Goal: Information Seeking & Learning: Compare options

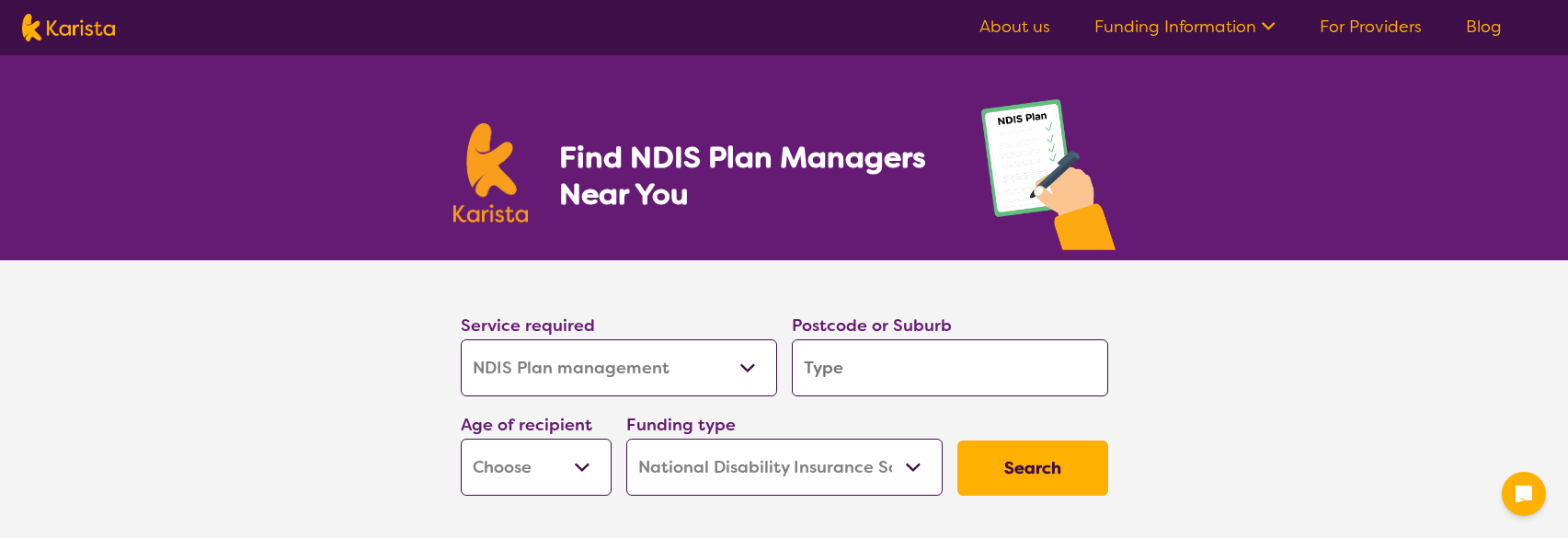
select select "NDIS Plan management"
select select "NDIS"
select select "NDIS Plan management"
select select "NDIS"
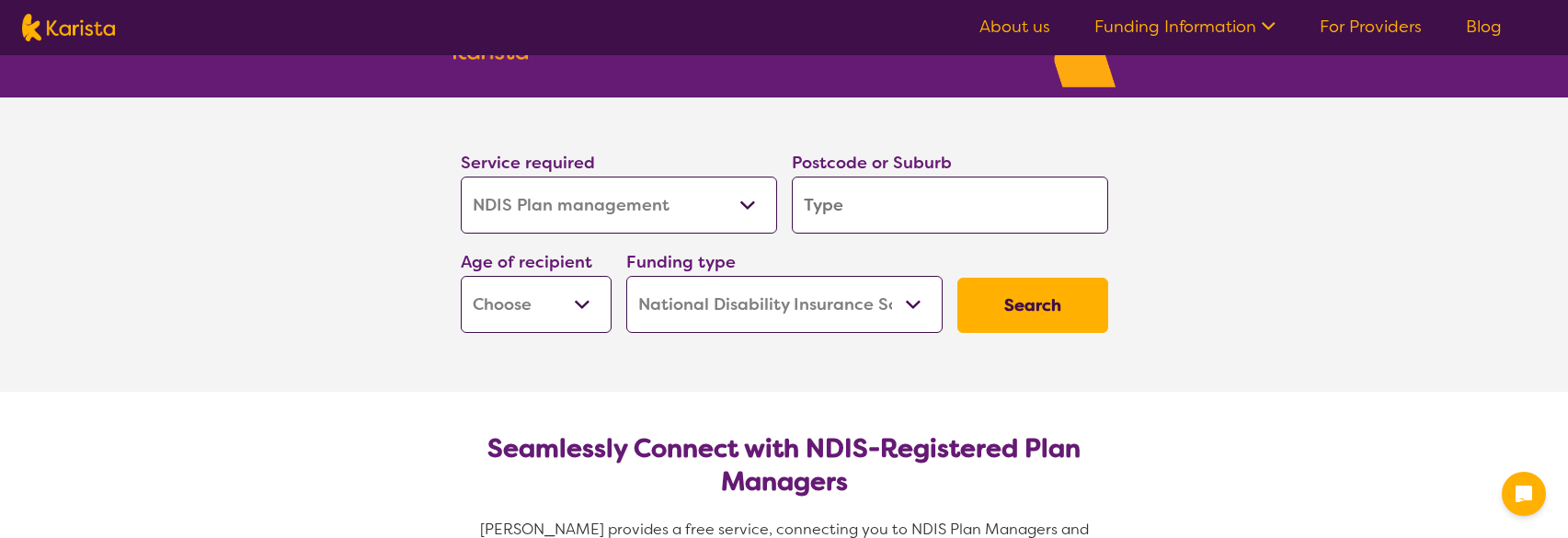
scroll to position [184, 0]
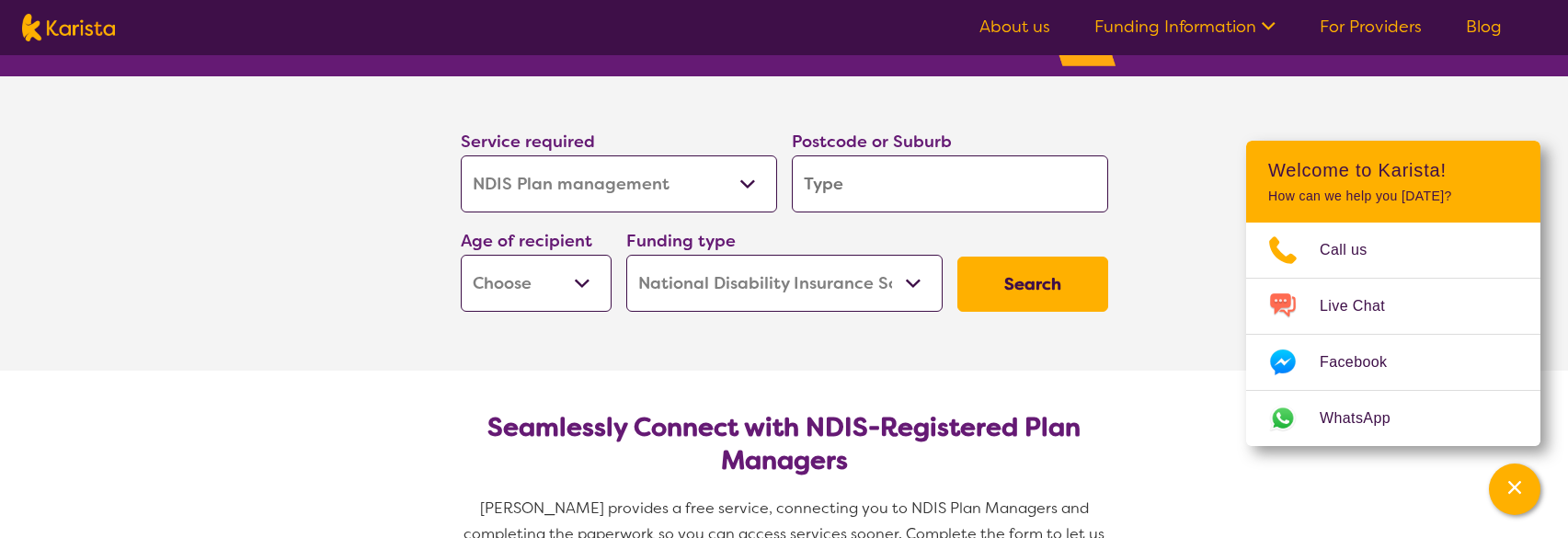
click at [679, 197] on select "Allied Health Assistant Assessment ([MEDICAL_DATA] or [MEDICAL_DATA]) Behaviour…" at bounding box center [619, 184] width 316 height 57
click at [682, 195] on select "Allied Health Assistant Assessment ([MEDICAL_DATA] or [MEDICAL_DATA]) Behaviour…" at bounding box center [619, 184] width 316 height 57
click at [841, 190] on input "search" at bounding box center [949, 184] width 316 height 57
type input "2"
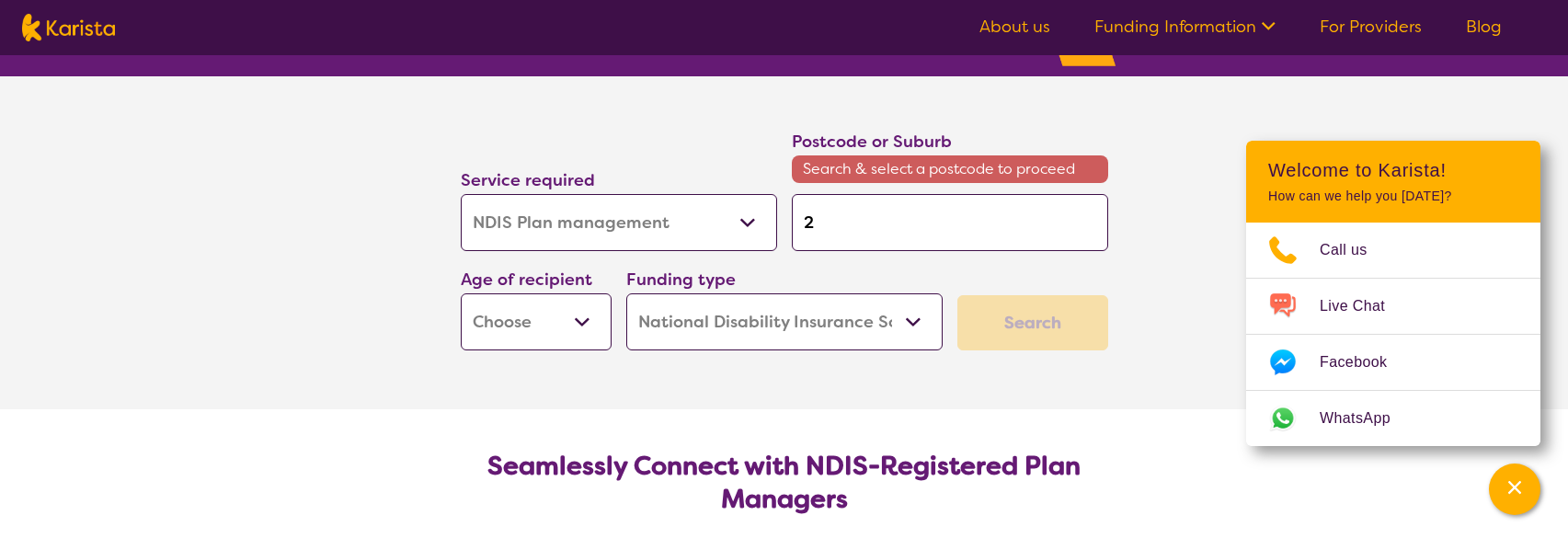
type input "20"
type input "207"
type input "2077"
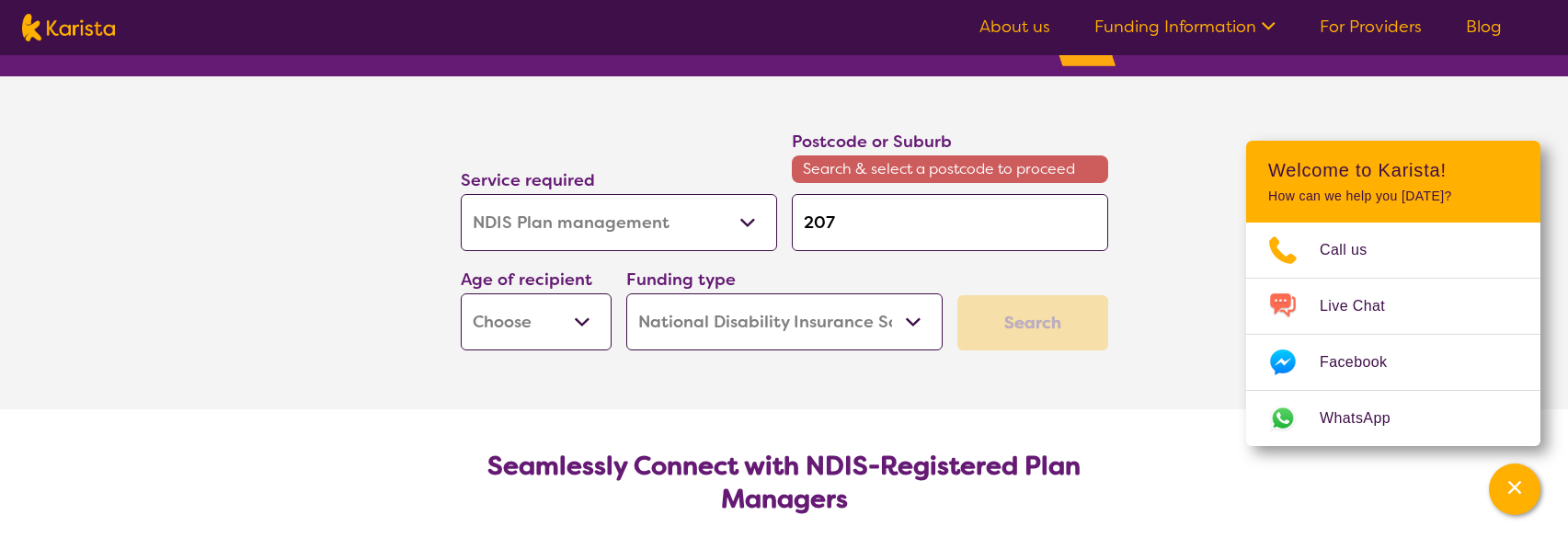
type input "2077"
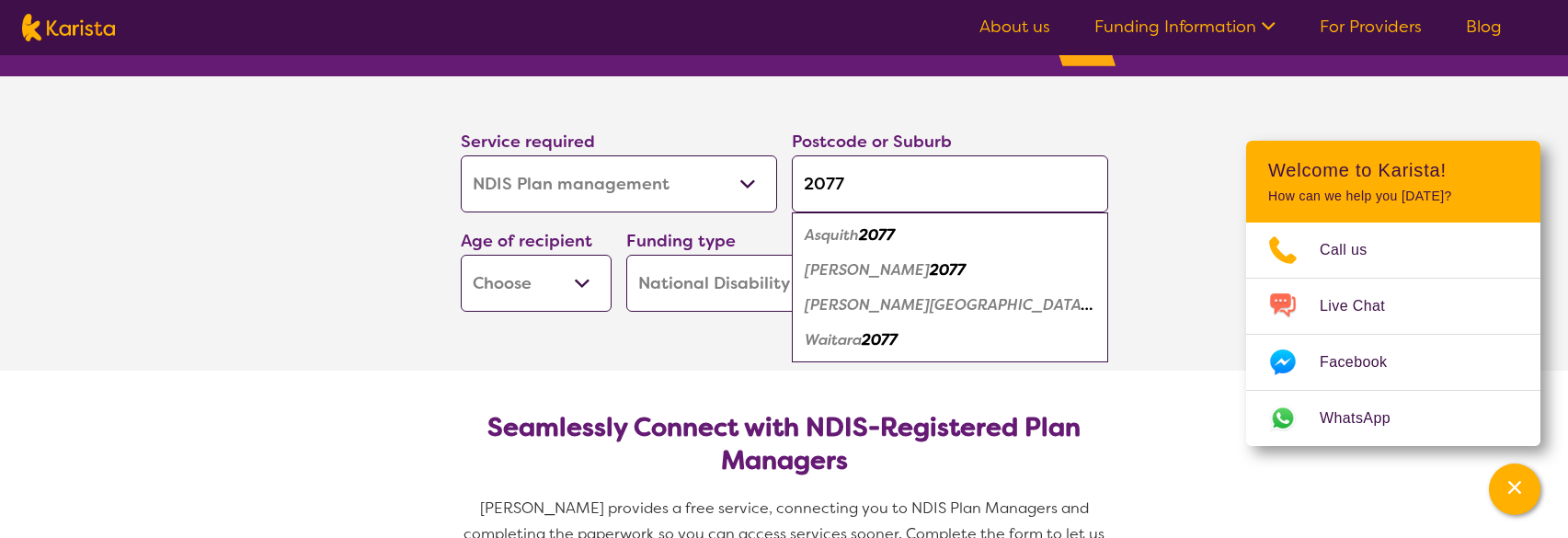
type input "2077"
click at [851, 270] on em "[PERSON_NAME]" at bounding box center [866, 270] width 125 height 19
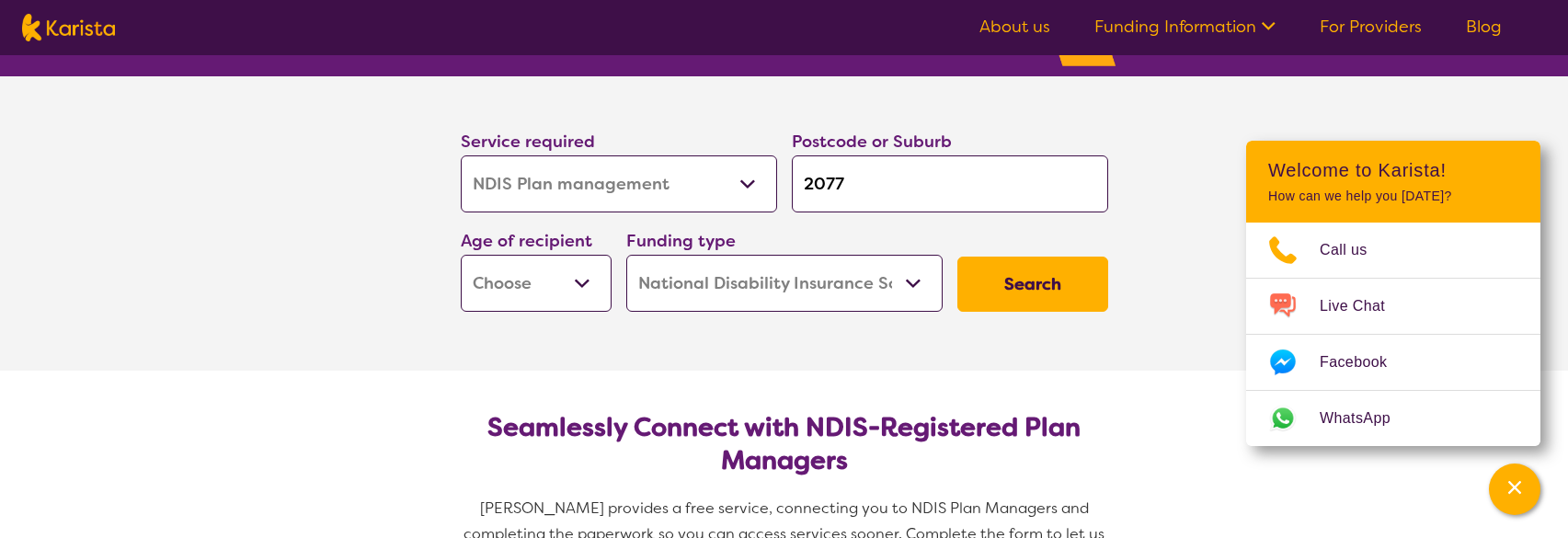
click at [545, 311] on div "Age of recipient Early Childhood - 0 to 9 Child - 10 to 11 Adolescent - 12 to 1…" at bounding box center [535, 269] width 165 height 99
click at [549, 300] on select "Early Childhood - 0 to 9 Child - 10 to 11 Adolescent - 12 to 17 Adult - 18 to 6…" at bounding box center [535, 284] width 151 height 57
select select "AD"
click at [460, 255] on select "Early Childhood - 0 to 9 Child - 10 to 11 Adolescent - 12 to 17 Adult - 18 to 6…" at bounding box center [535, 284] width 151 height 57
select select "AD"
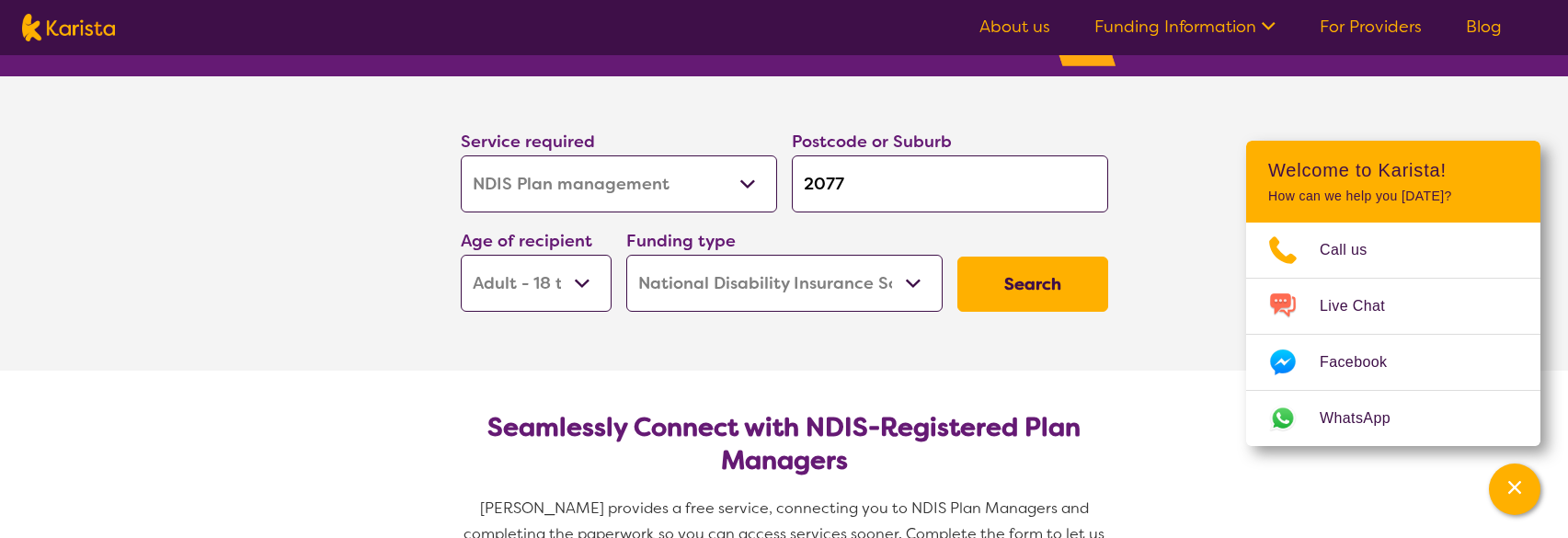
drag, startPoint x: 613, startPoint y: 362, endPoint x: 625, endPoint y: 354, distance: 14.4
click at [614, 362] on section "Service required Allied Health Assistant Assessment ([MEDICAL_DATA] or [MEDICAL…" at bounding box center [785, 224] width 736 height 294
click at [690, 282] on select "Home Care Package (HCP) National Disability Insurance Scheme (NDIS) I don't know" at bounding box center [784, 284] width 316 height 57
click at [1024, 296] on button "Search" at bounding box center [1033, 285] width 151 height 55
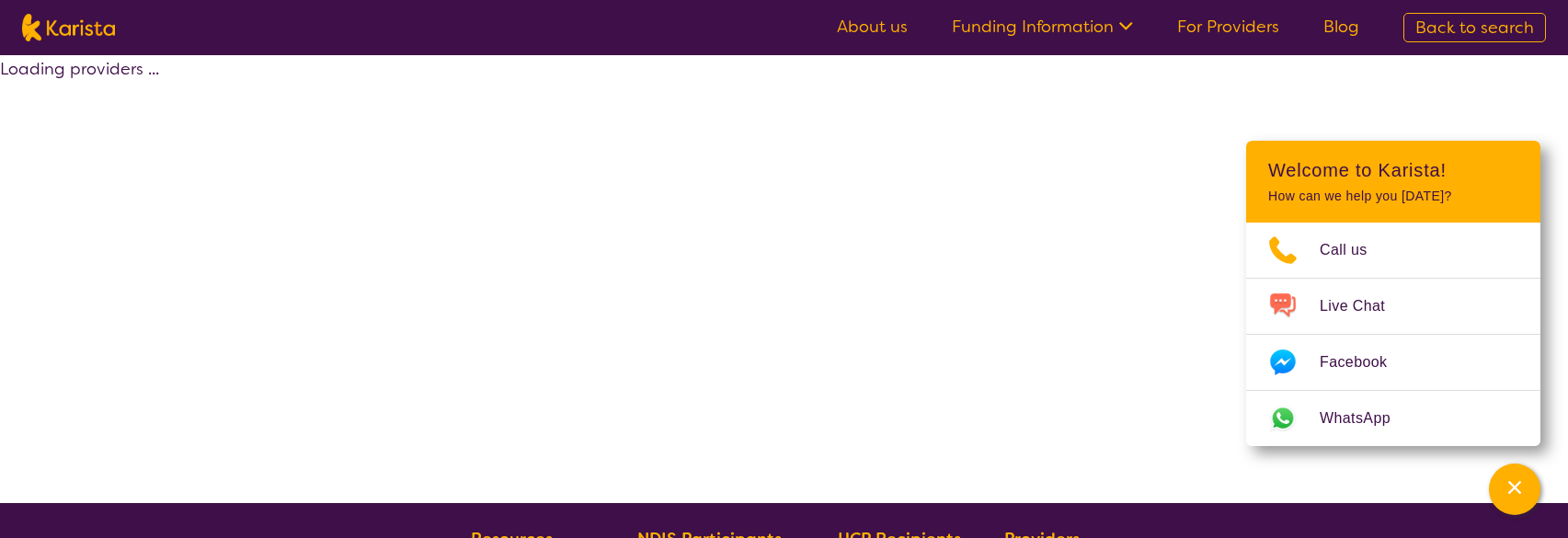
select select "by_score"
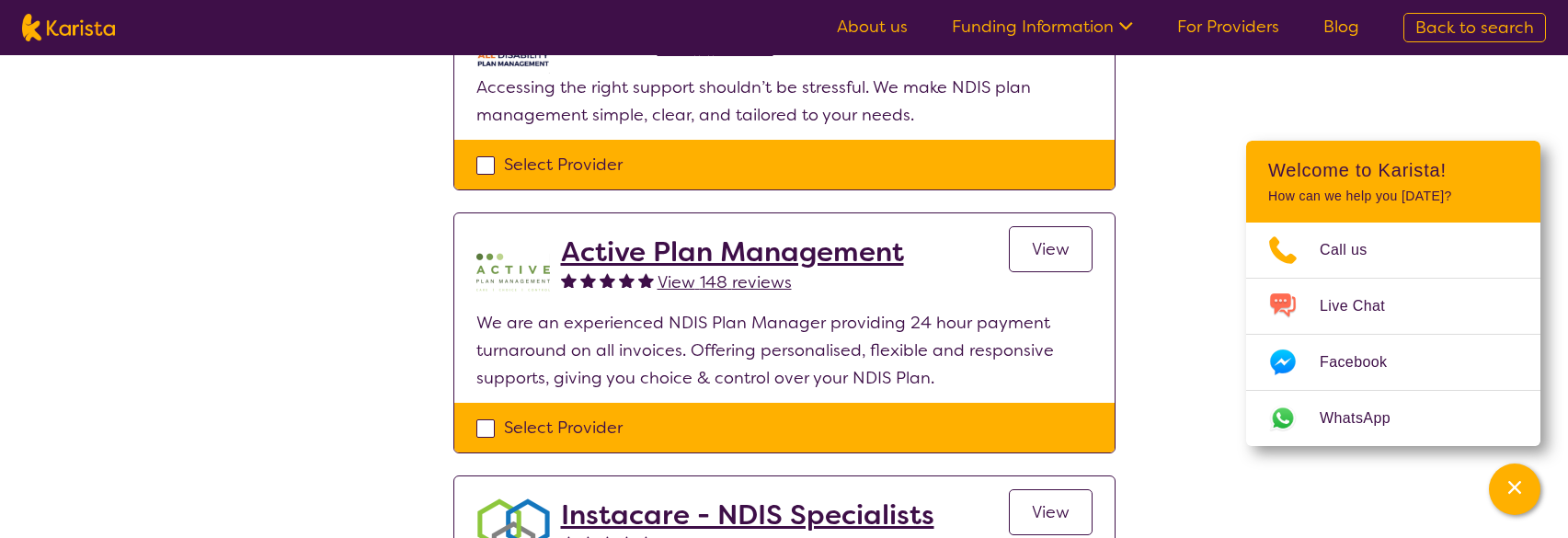
scroll to position [275, 0]
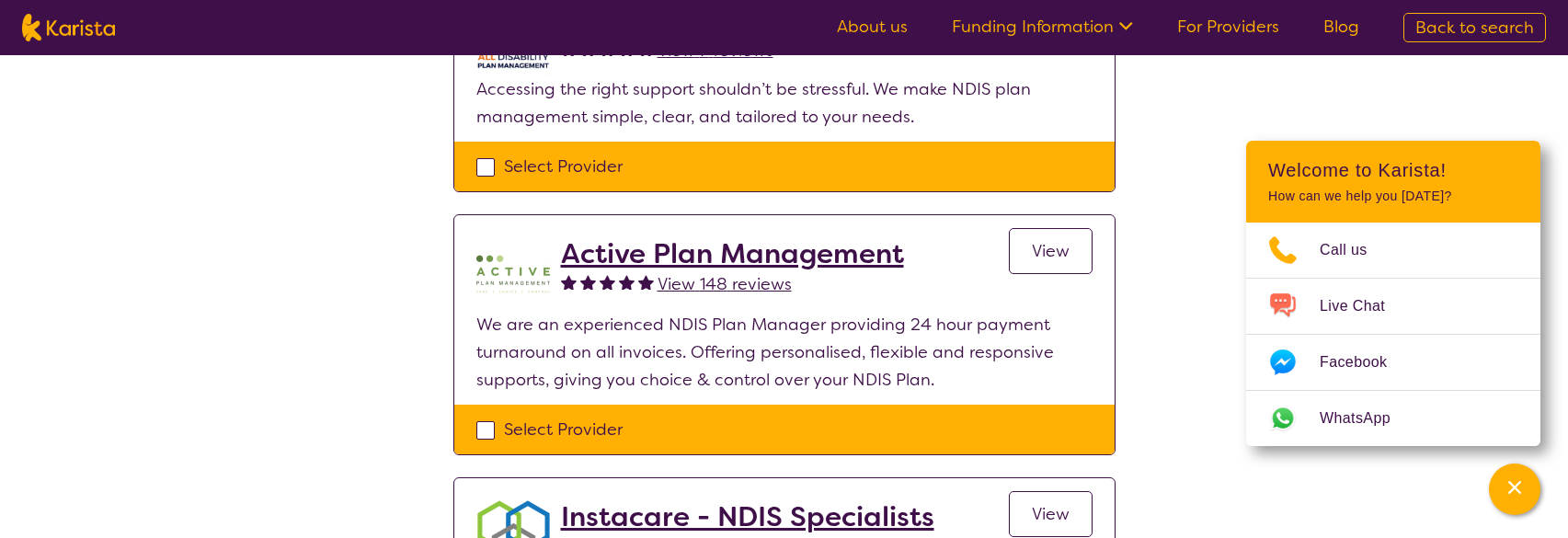
click at [1060, 251] on span "View" at bounding box center [1050, 251] width 38 height 22
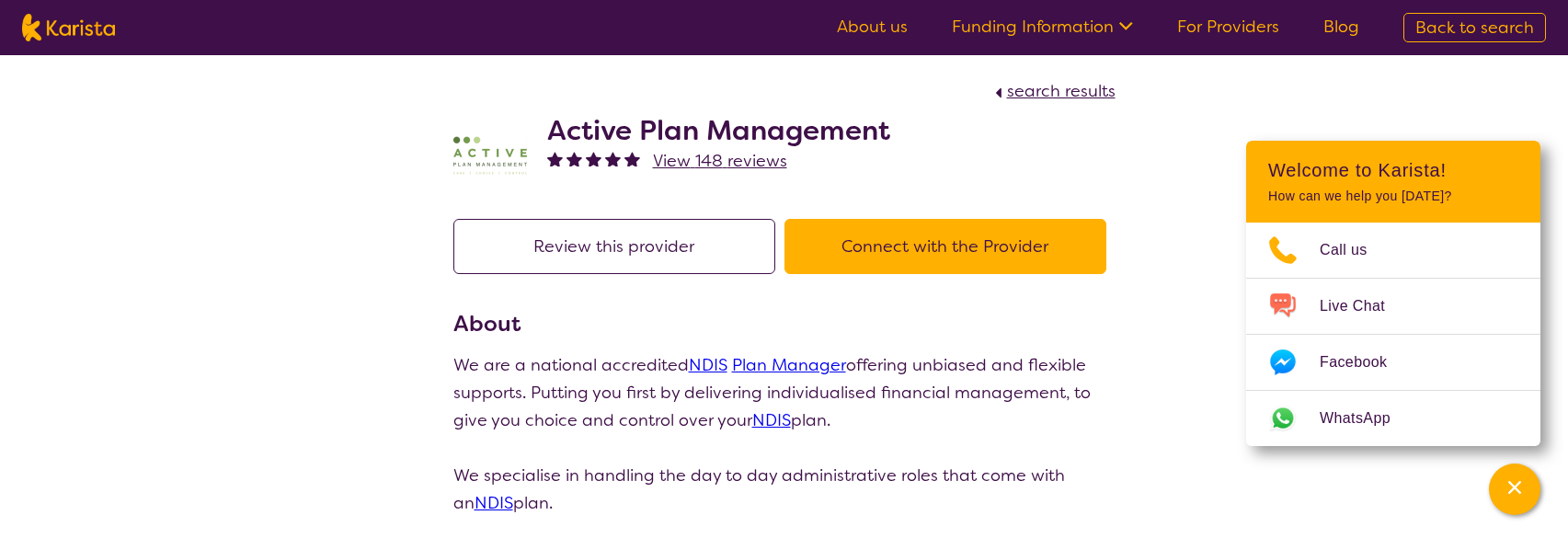
scroll to position [275, 0]
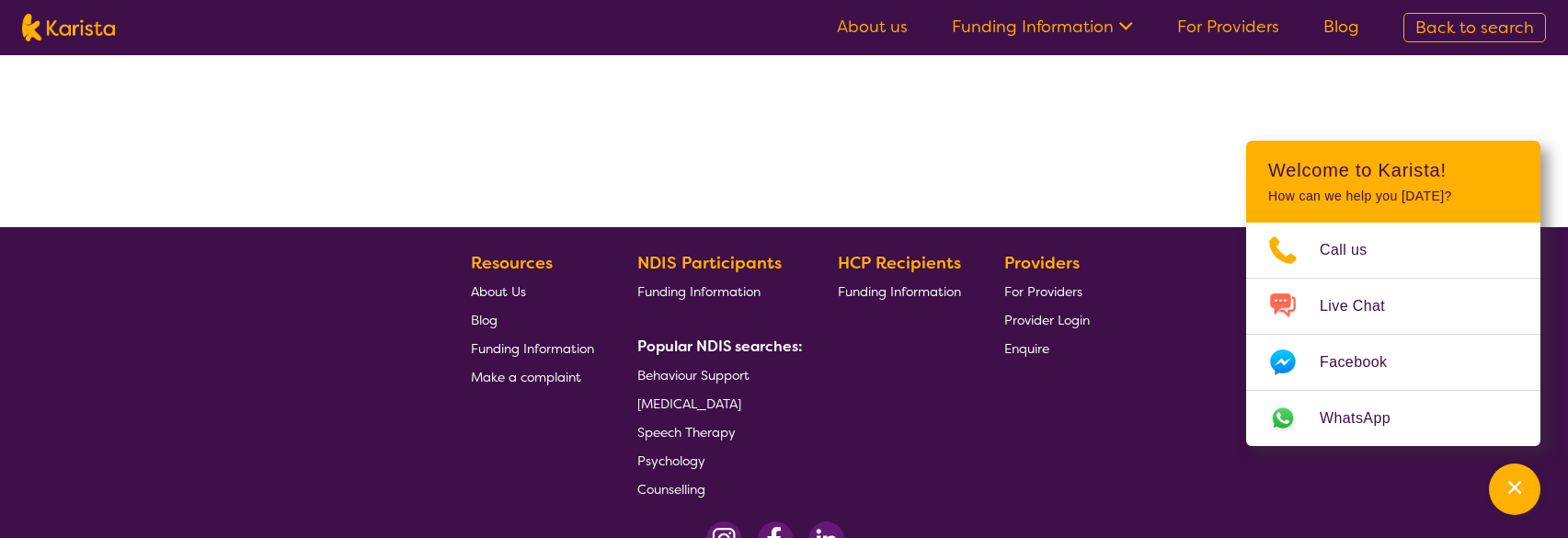
select select "by_score"
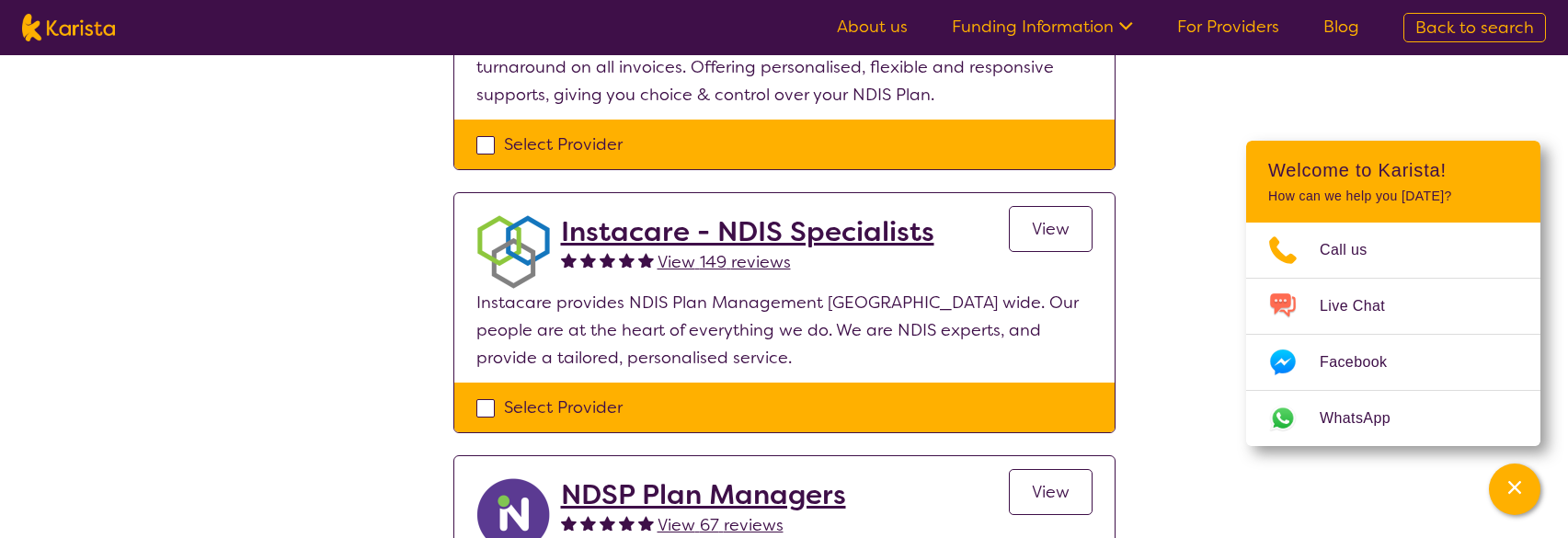
scroll to position [552, 0]
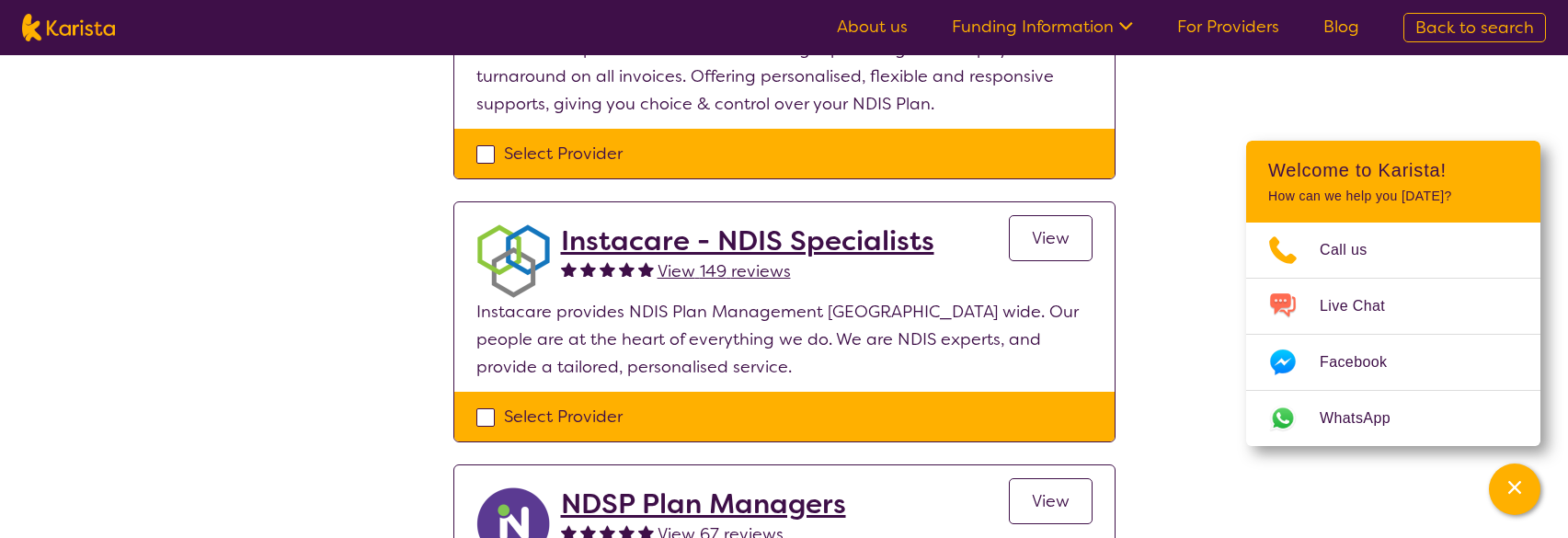
click at [778, 246] on h2 "Instacare - NDIS Specialists" at bounding box center [748, 241] width 374 height 33
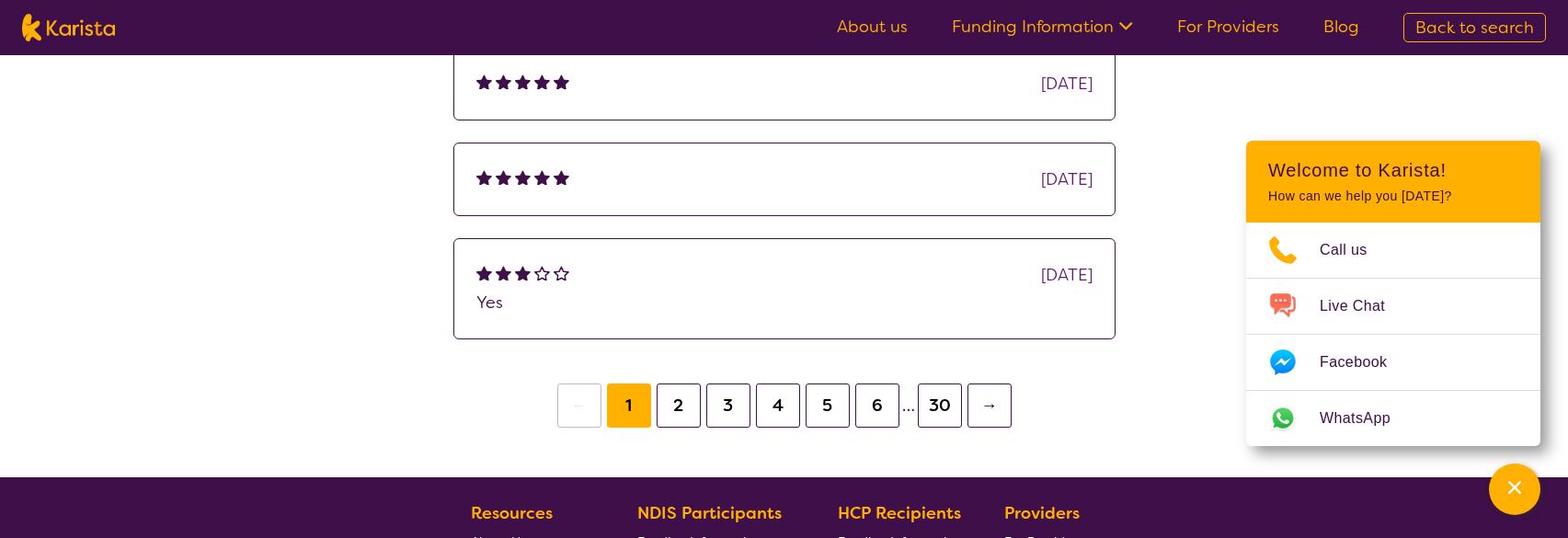
scroll to position [1472, 0]
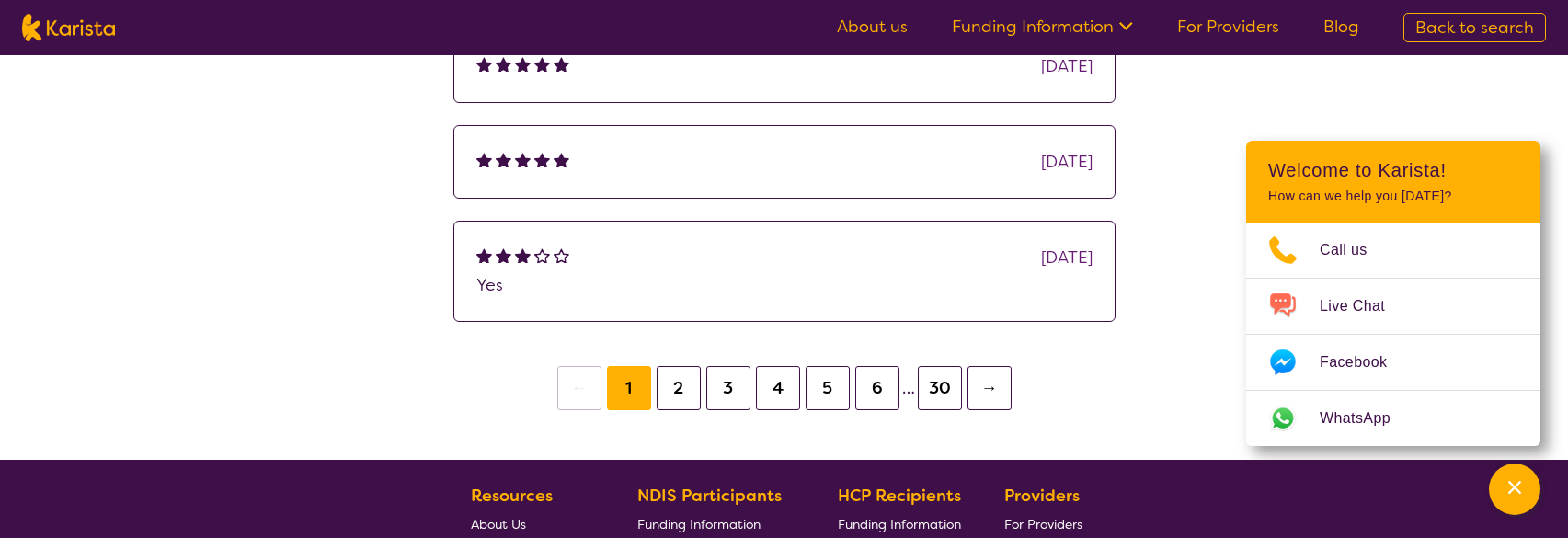
drag, startPoint x: 671, startPoint y: 481, endPoint x: 672, endPoint y: 471, distance: 10.0
click at [678, 386] on button "2" at bounding box center [679, 388] width 44 height 44
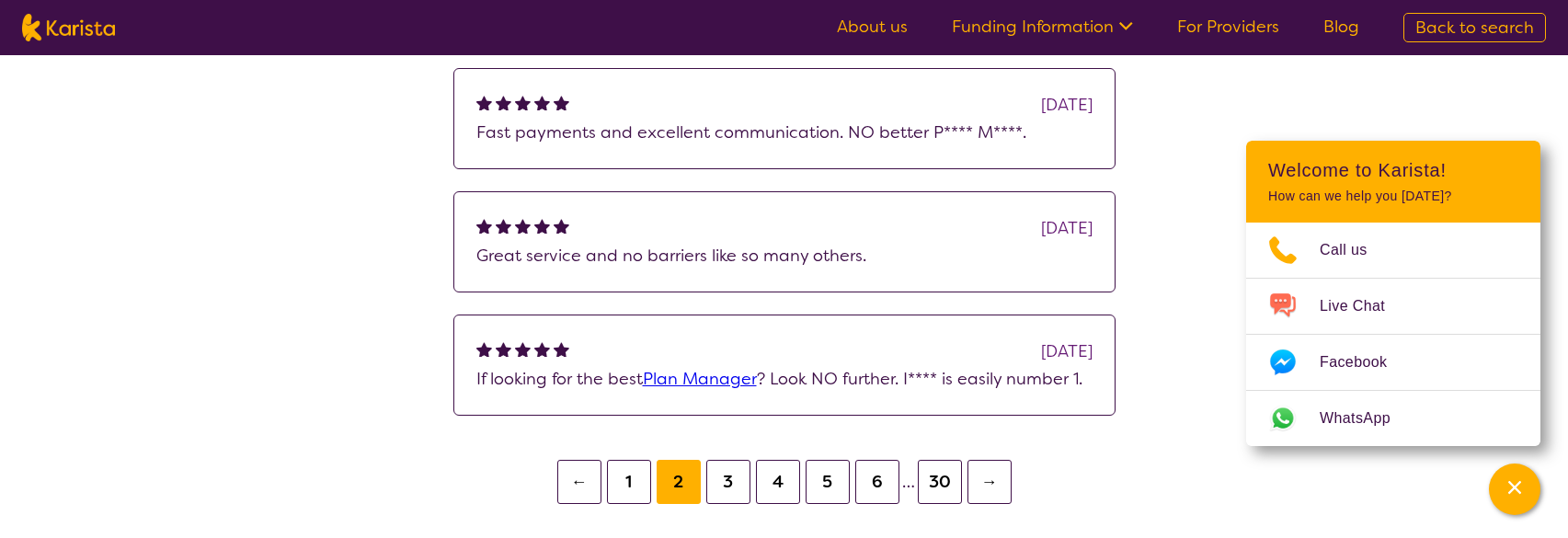
scroll to position [1661, 0]
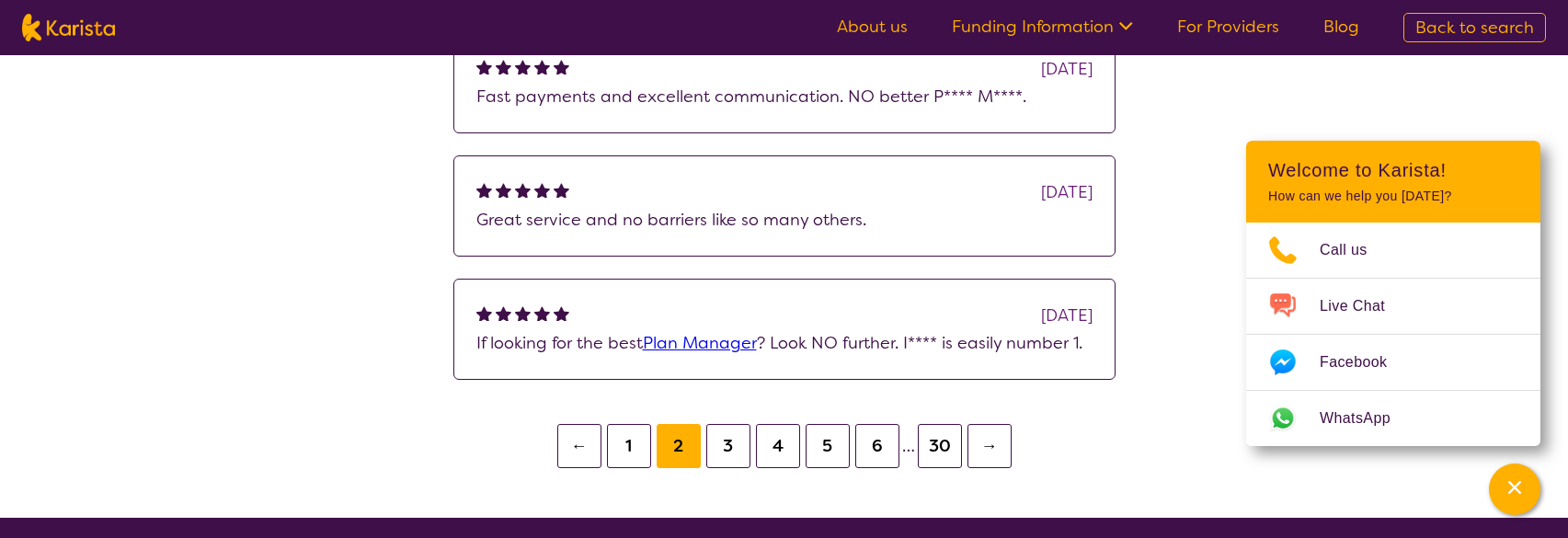
click at [731, 443] on button "3" at bounding box center [729, 446] width 44 height 44
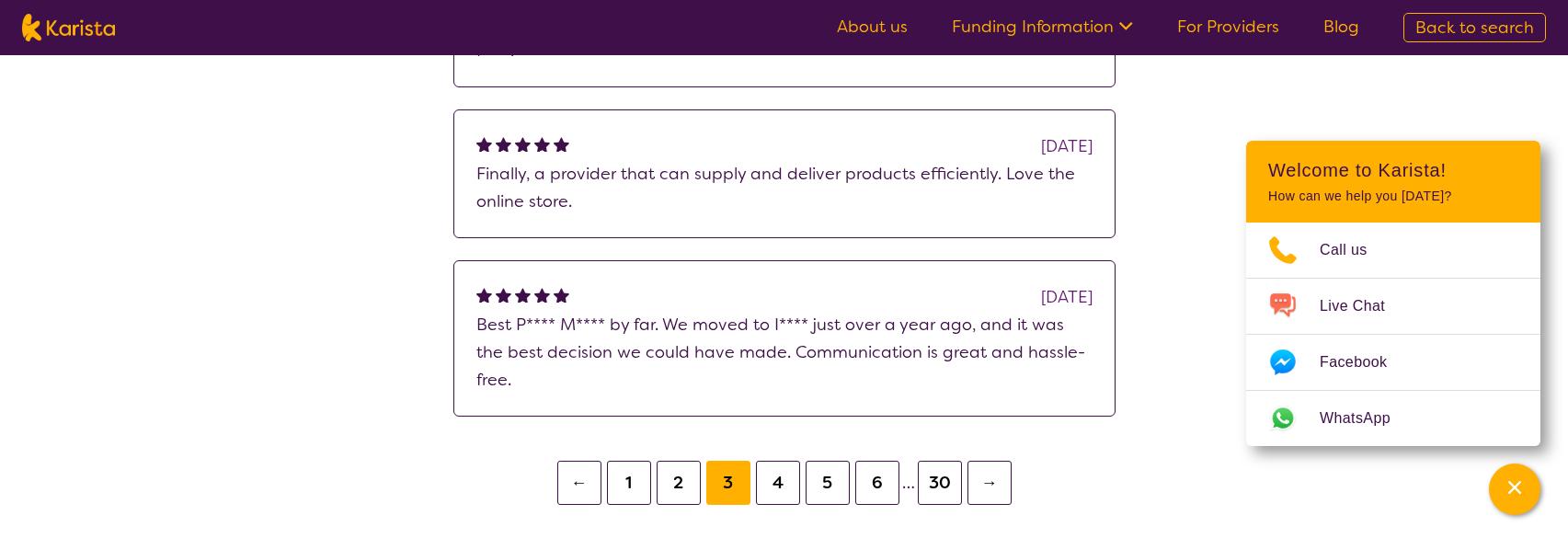
scroll to position [1656, 0]
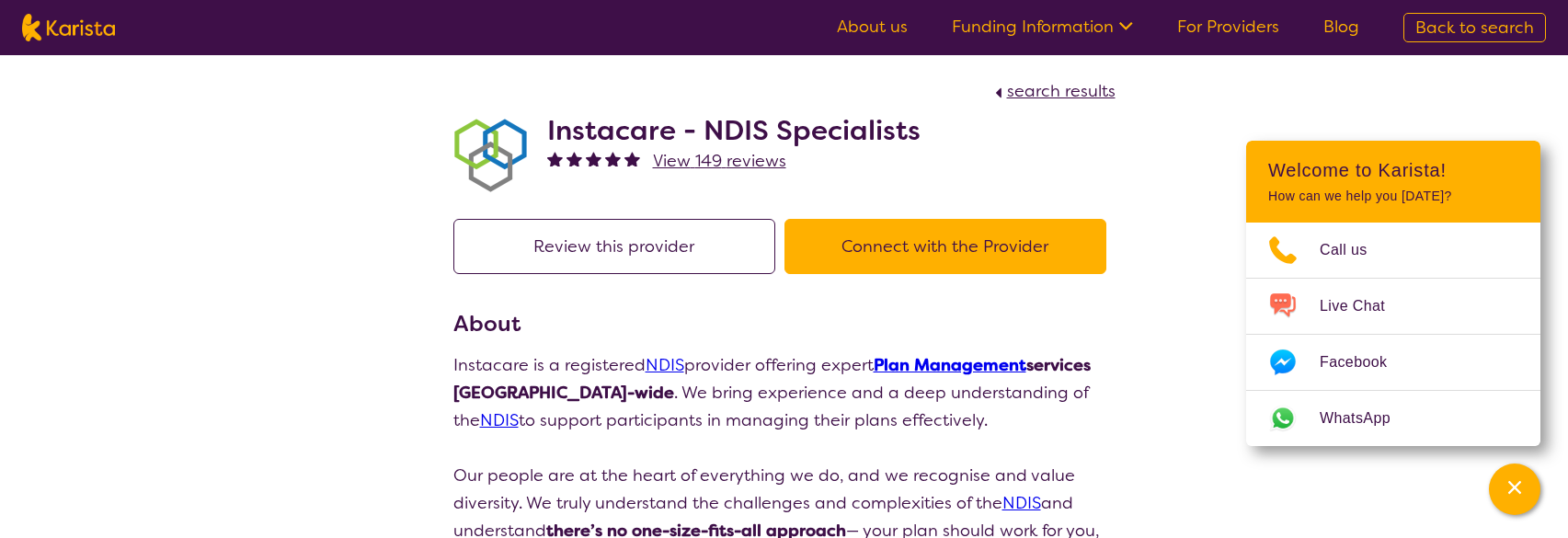
click at [920, 251] on button "Connect with the Provider" at bounding box center [946, 247] width 322 height 55
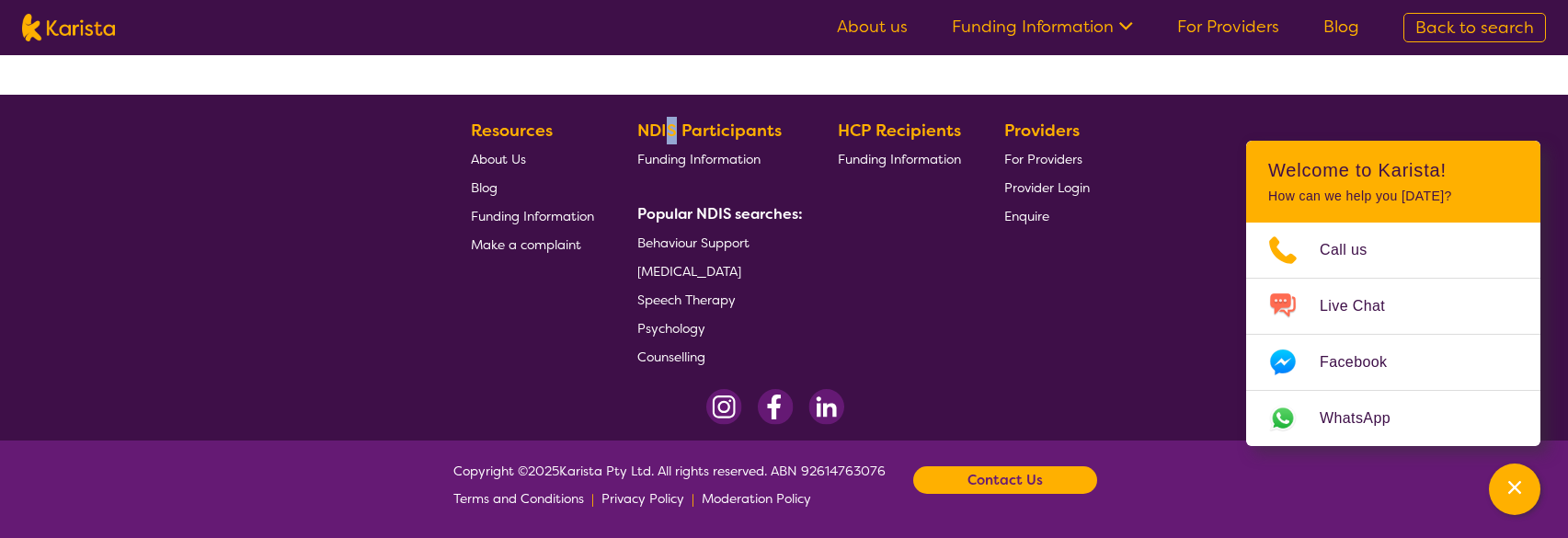
select select "by_score"
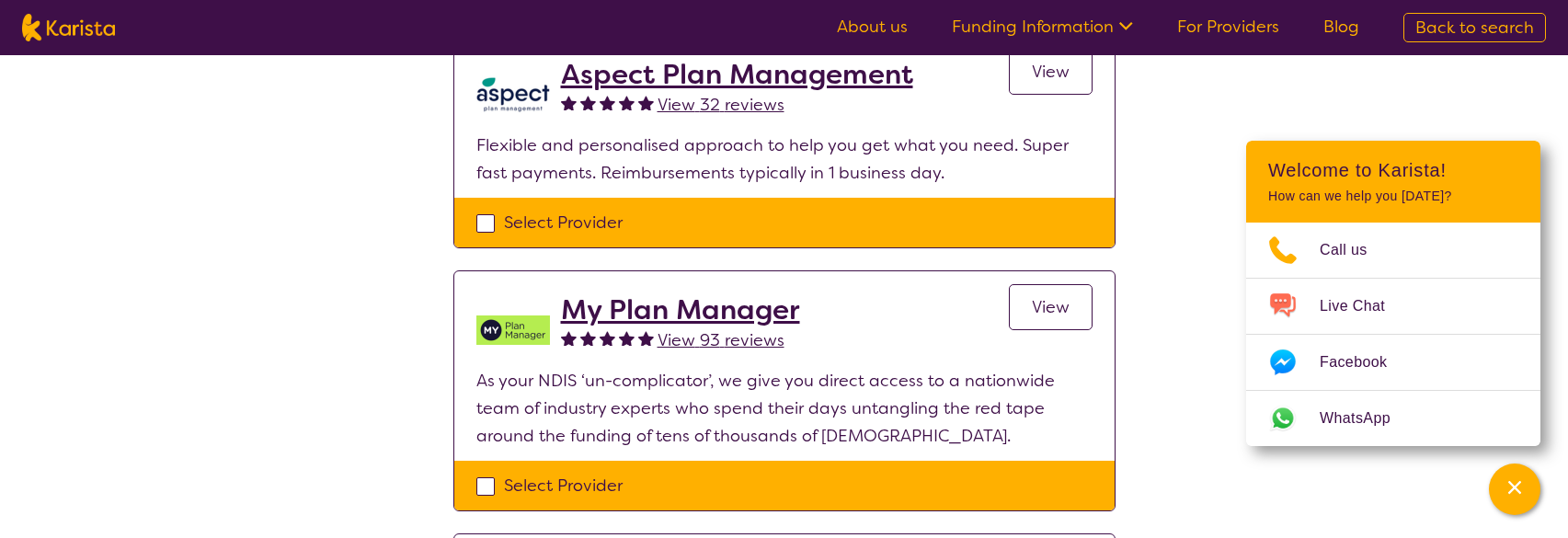
scroll to position [1239, 0]
